Goal: Transaction & Acquisition: Book appointment/travel/reservation

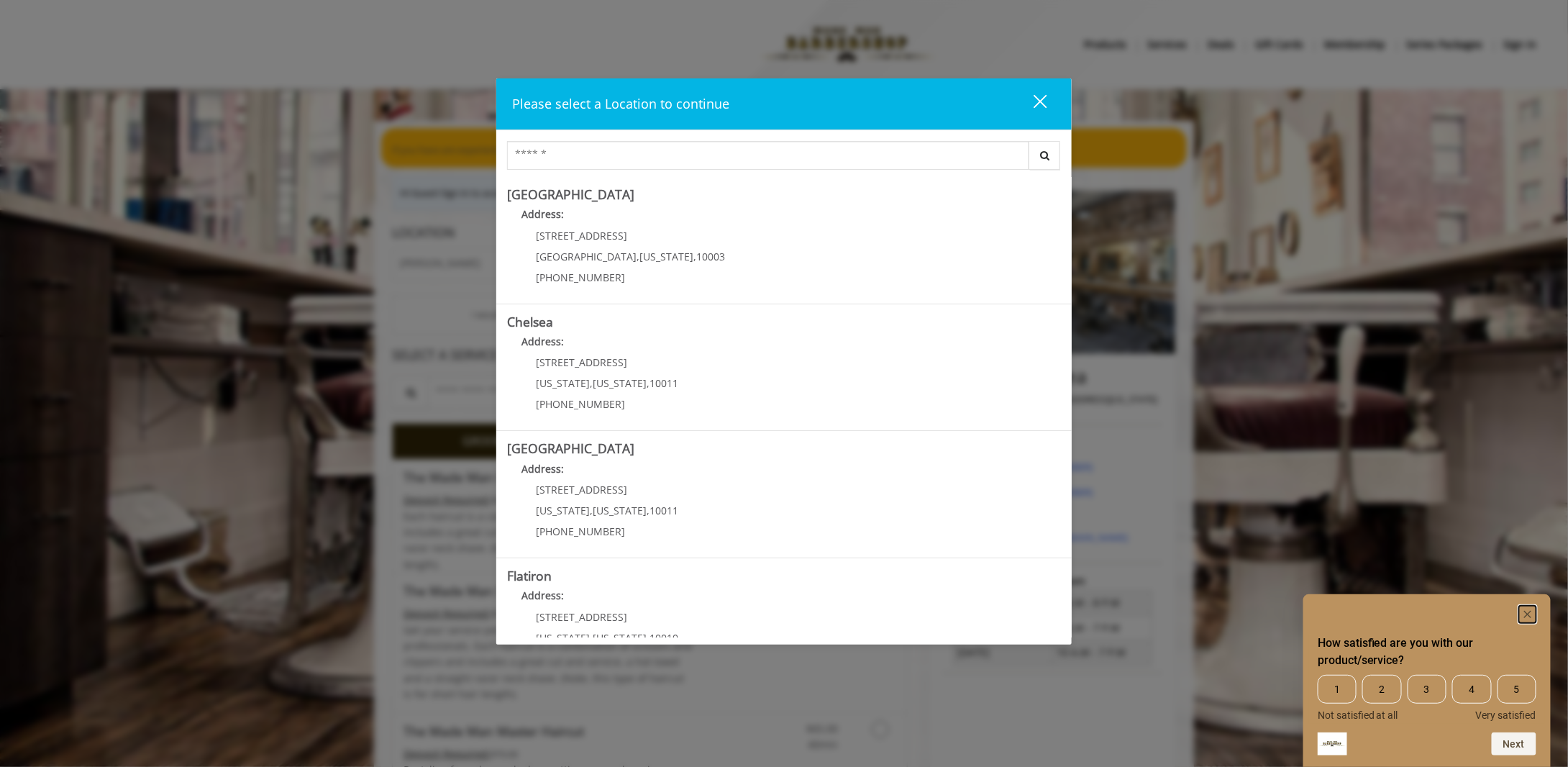
click at [1534, 616] on rect "Hide survey" at bounding box center [1528, 614] width 17 height 17
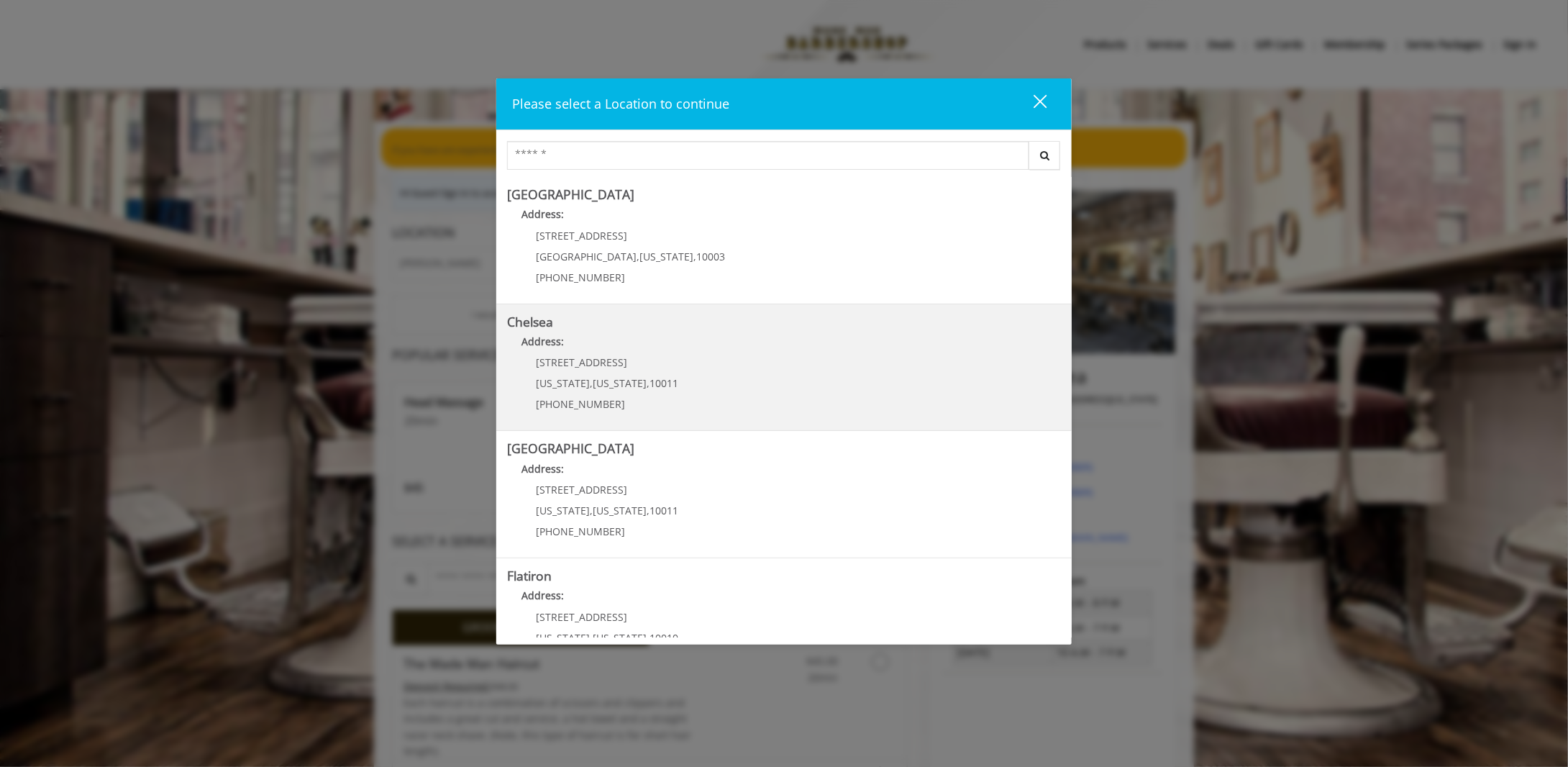
click at [751, 361] on link "Chelsea Address: [STREET_ADDRESS][US_STATE][US_STATE] (917) 639-3902" at bounding box center [784, 367] width 554 height 105
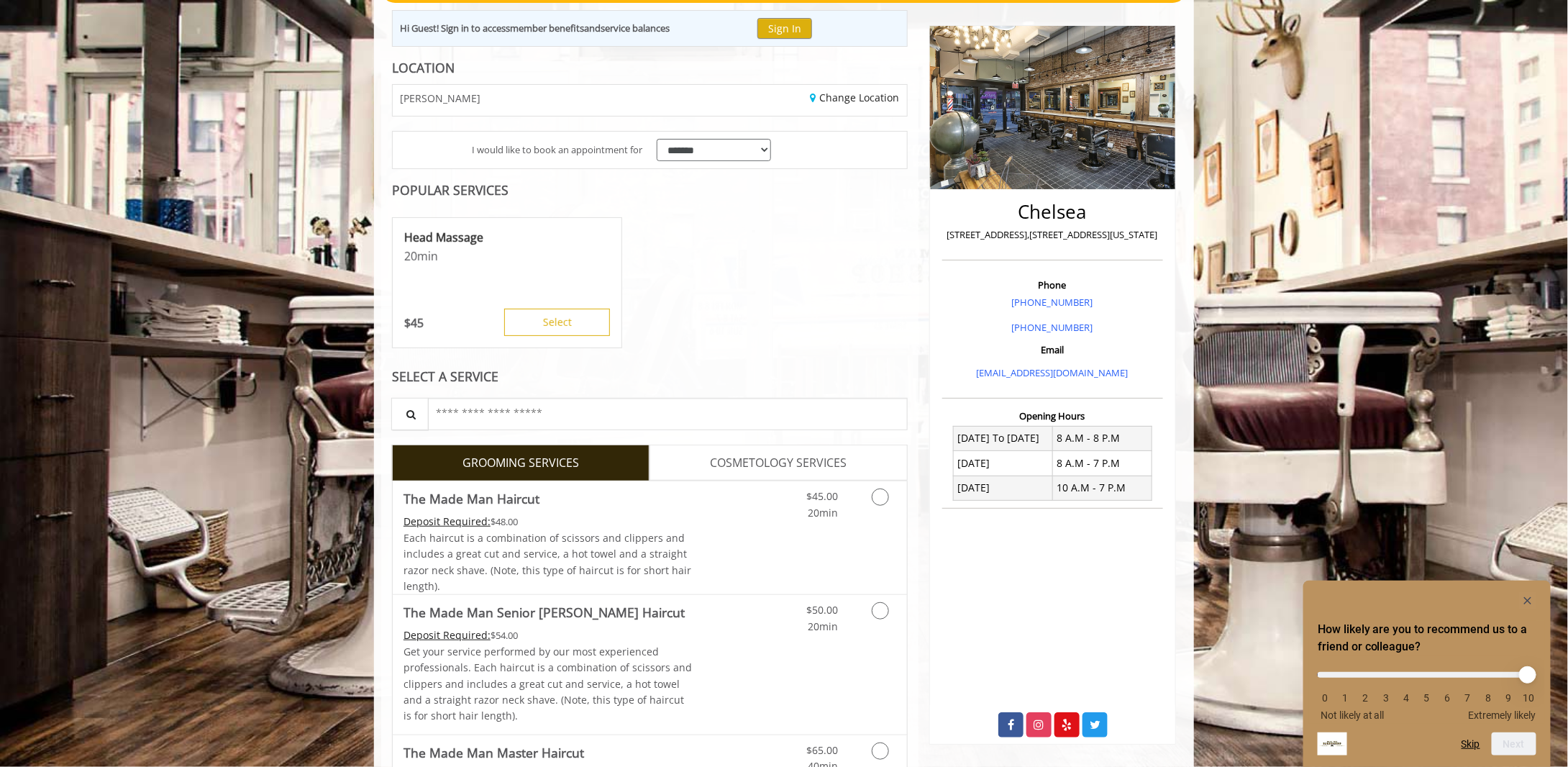
scroll to position [216, 0]
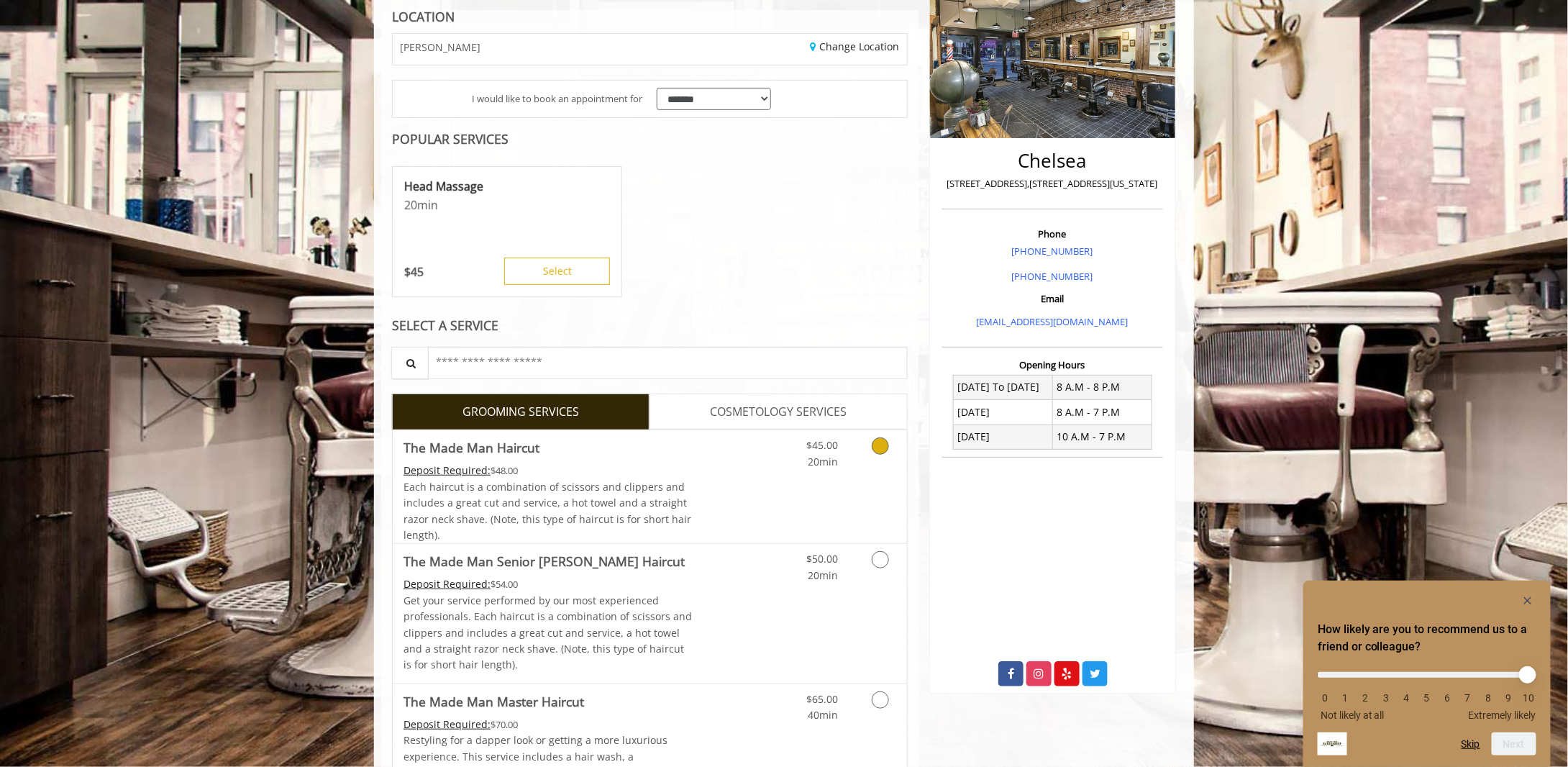
click at [884, 443] on icon "Grooming services" at bounding box center [880, 445] width 17 height 17
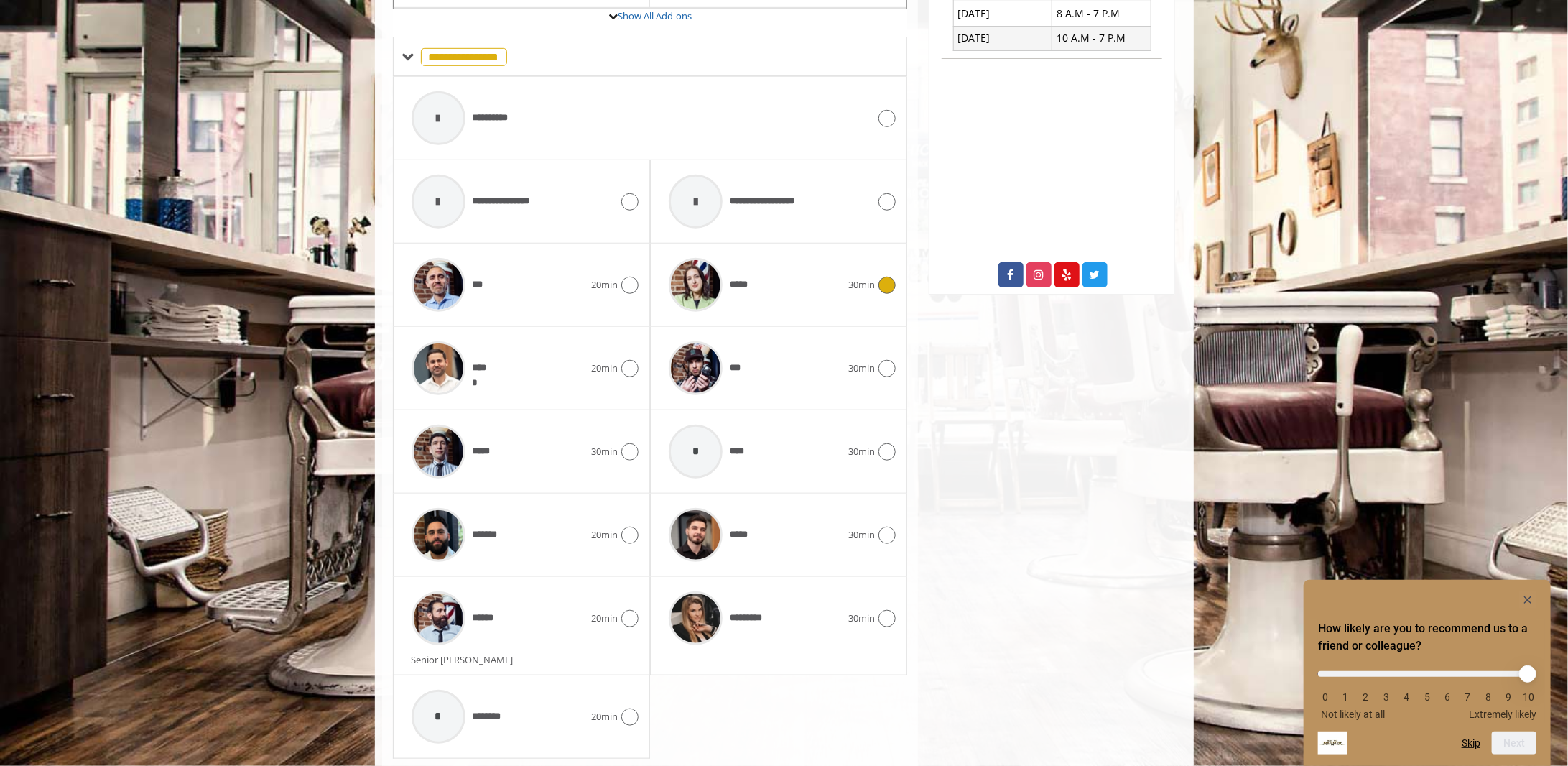
scroll to position [631, 0]
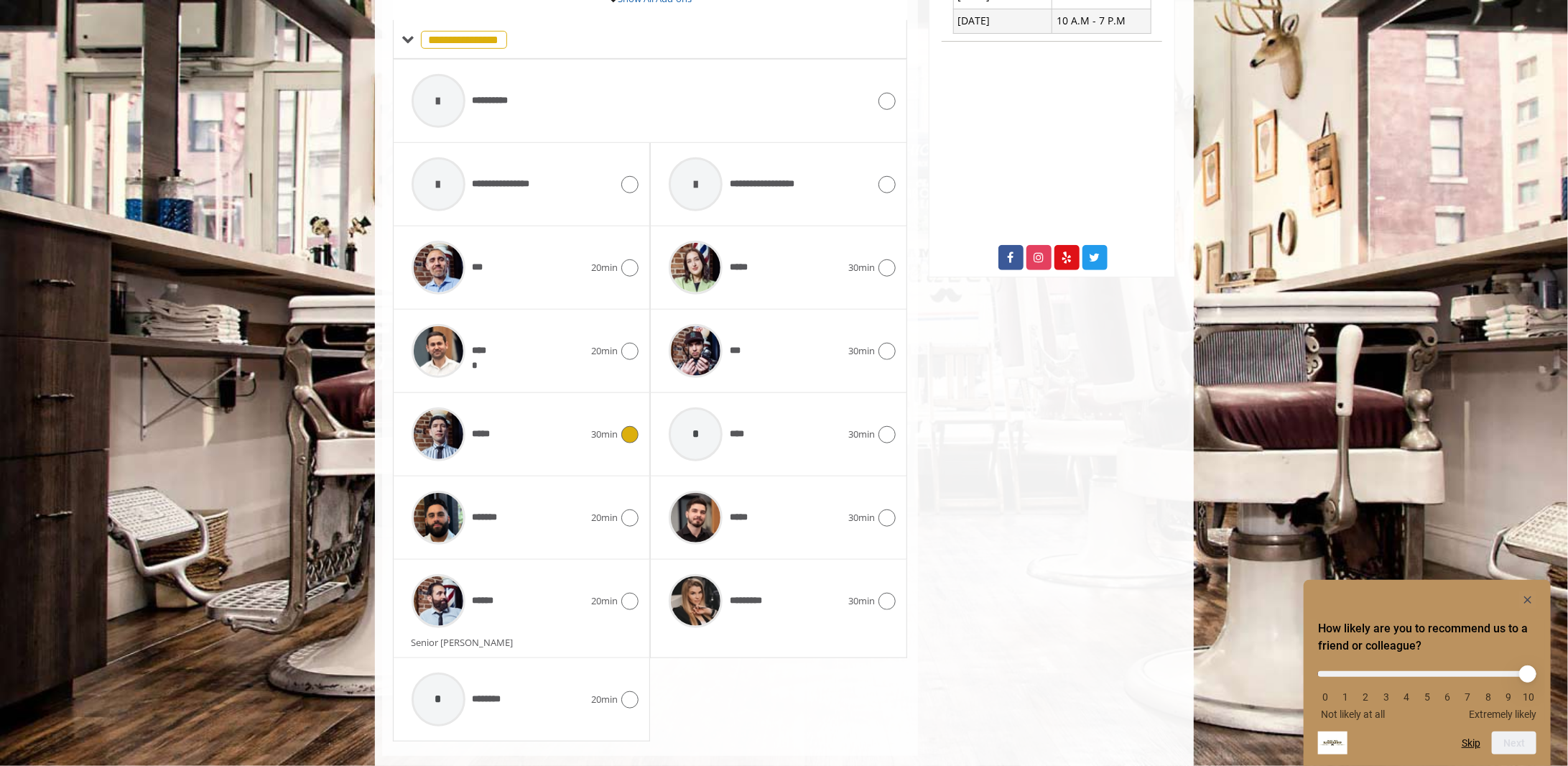
click at [622, 432] on icon at bounding box center [630, 434] width 17 height 17
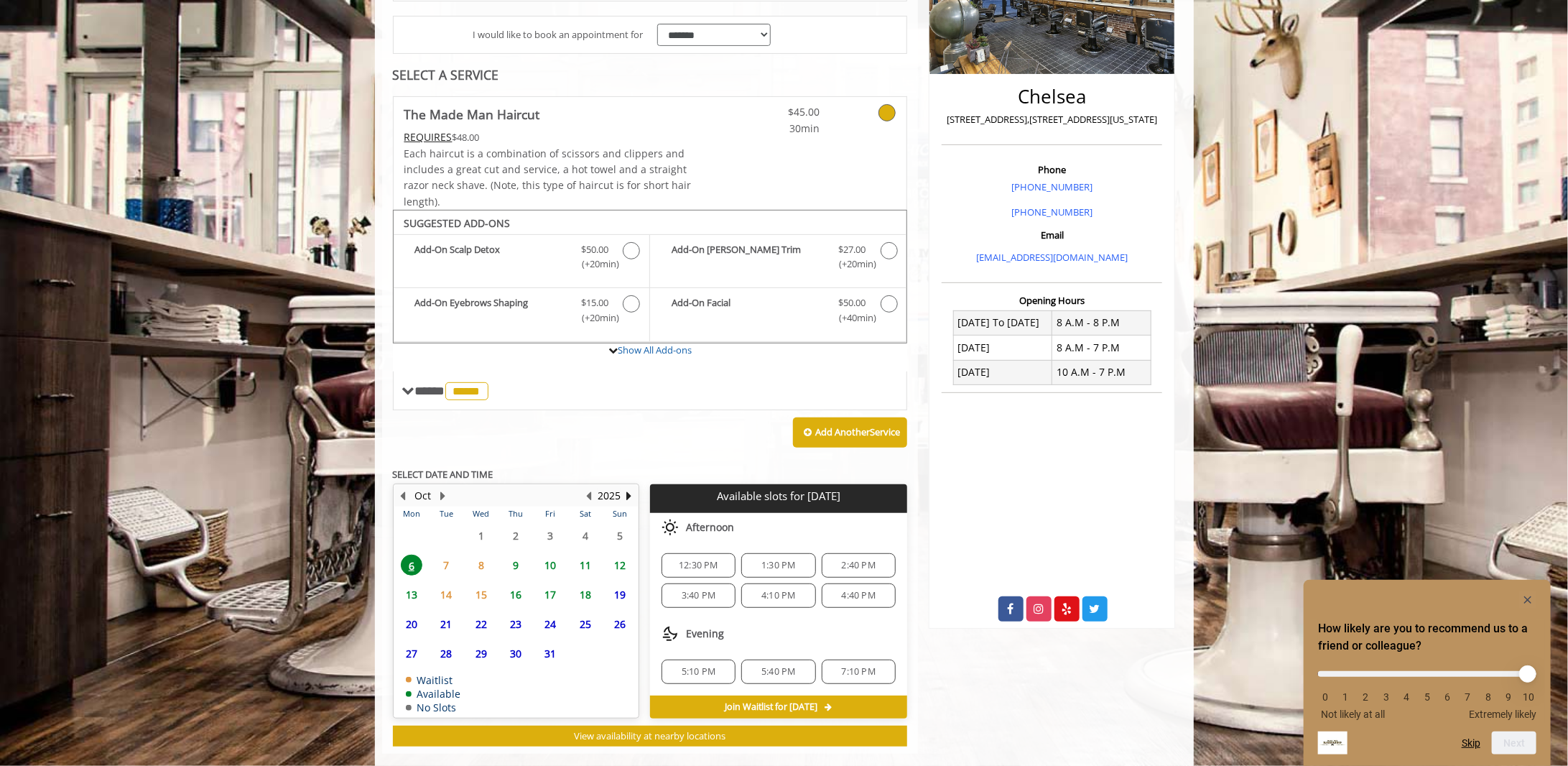
scroll to position [296, 0]
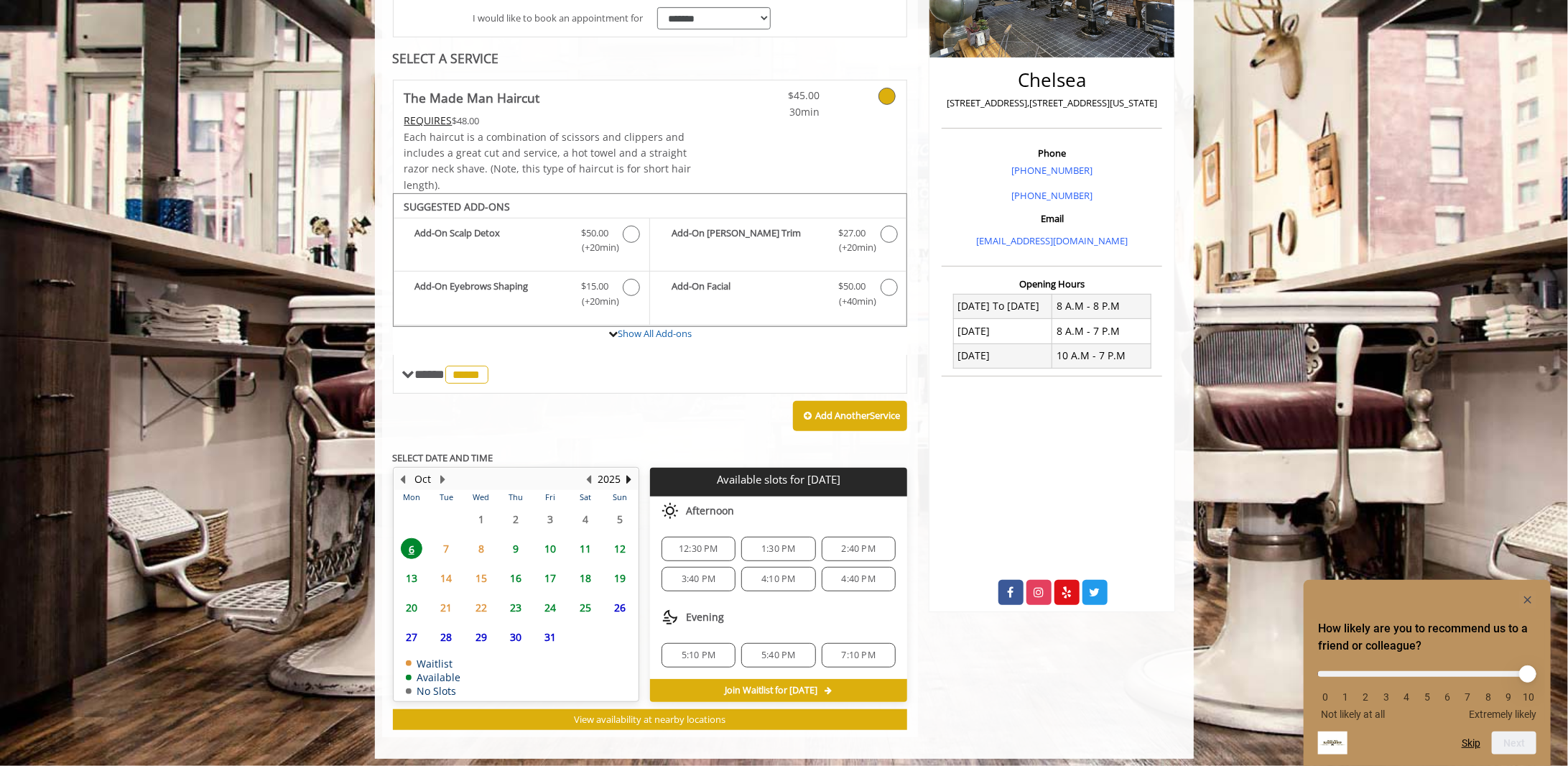
click at [587, 544] on span "11" at bounding box center [585, 548] width 21 height 20
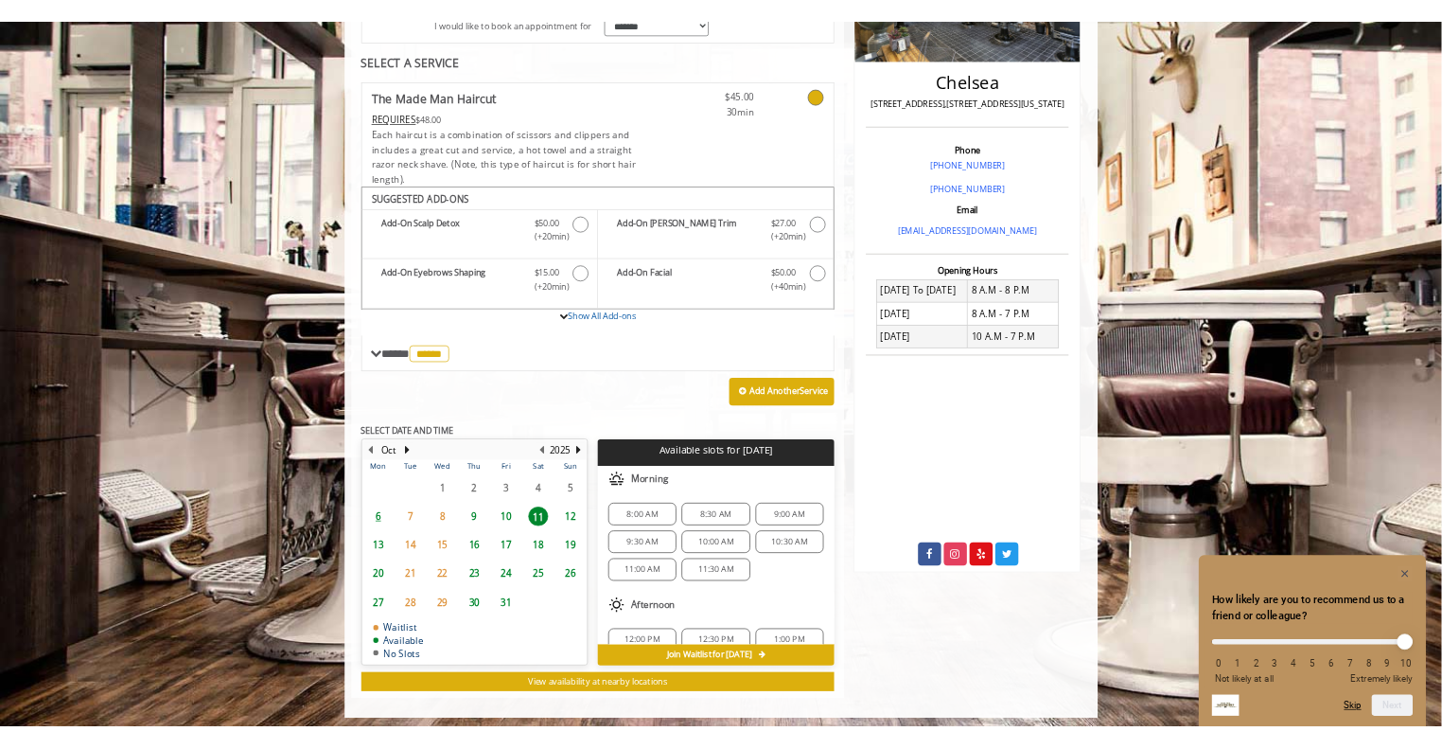
scroll to position [408, 0]
